Goal: Use online tool/utility

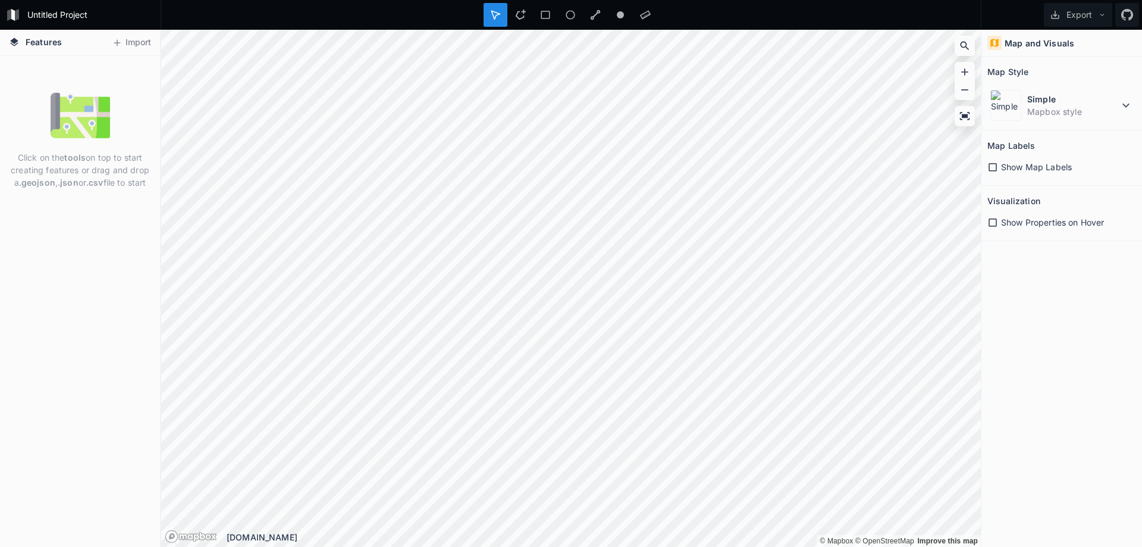
click at [1018, 170] on span "Show Map Labels" at bounding box center [1036, 167] width 71 height 12
click at [1019, 169] on span "Show Map Labels" at bounding box center [1036, 167] width 71 height 12
click at [968, 116] on icon at bounding box center [965, 116] width 12 height 12
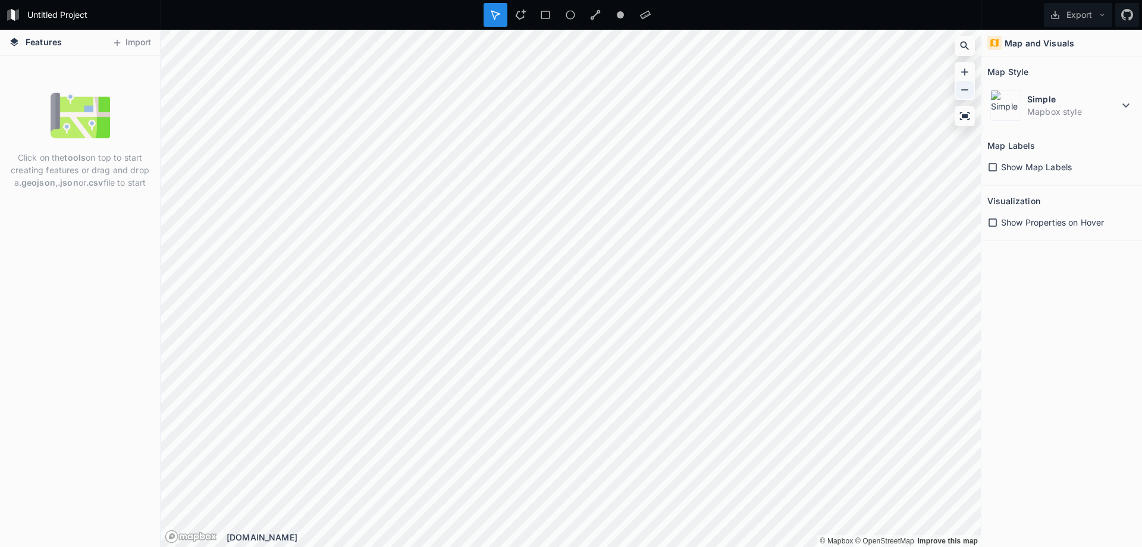
click at [969, 92] on icon at bounding box center [965, 90] width 12 height 12
click at [1079, 12] on button "Export" at bounding box center [1078, 15] width 68 height 24
click at [594, 15] on icon at bounding box center [595, 15] width 11 height 11
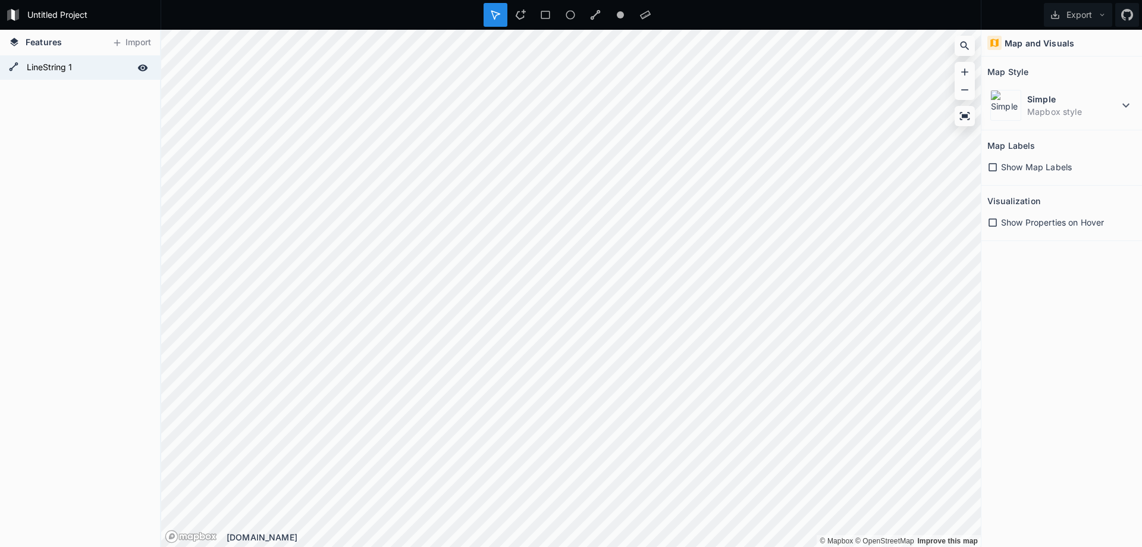
click at [72, 62] on form "LineString 1" at bounding box center [78, 68] width 111 height 18
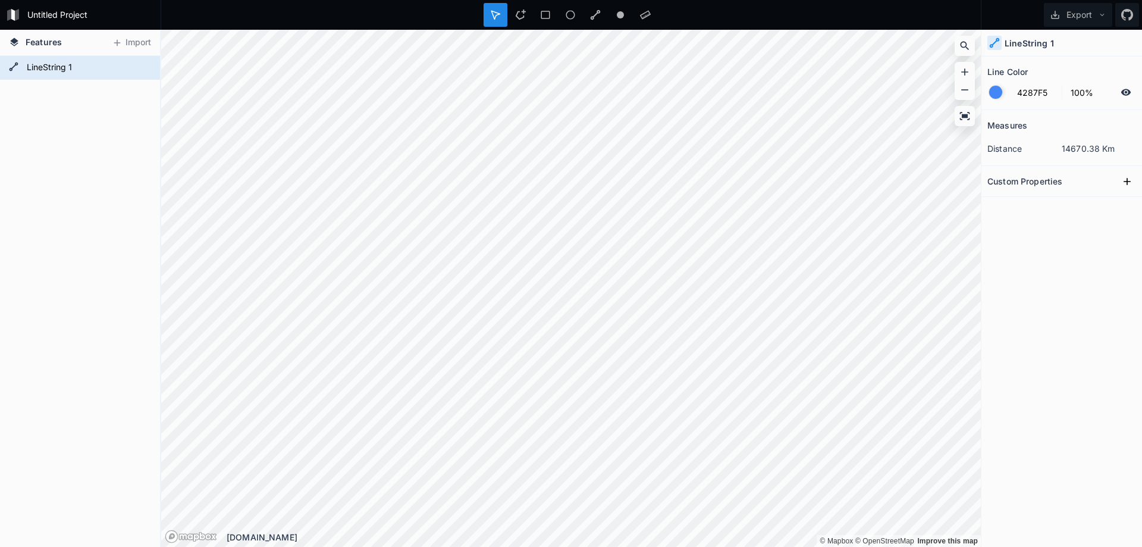
click at [77, 49] on div "Features Import" at bounding box center [80, 43] width 160 height 26
click at [81, 69] on form "LineString 1" at bounding box center [78, 68] width 111 height 18
